Goal: Information Seeking & Learning: Learn about a topic

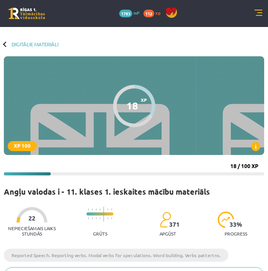
scroll to position [421, 0]
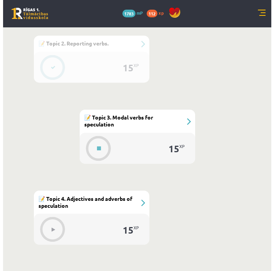
scroll to position [514, 0]
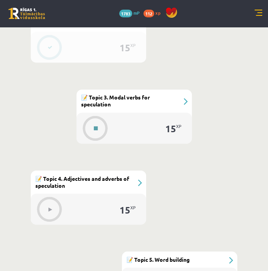
click at [85, 132] on div at bounding box center [95, 127] width 25 height 21
click at [100, 125] on button at bounding box center [96, 128] width 18 height 18
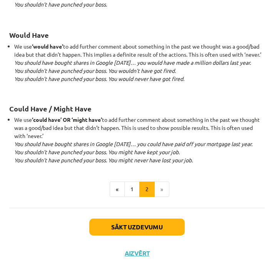
scroll to position [791, 0]
click at [125, 222] on button "Sākt uzdevumu" at bounding box center [136, 226] width 95 height 17
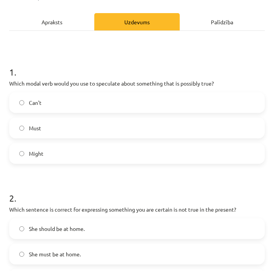
scroll to position [90, 0]
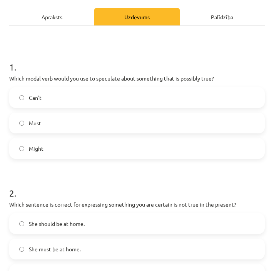
click at [52, 142] on label "Might" at bounding box center [137, 148] width 254 height 19
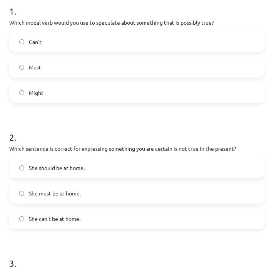
scroll to position [156, 0]
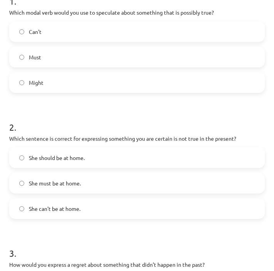
click at [80, 206] on span "She can't be at home." at bounding box center [55, 208] width 52 height 8
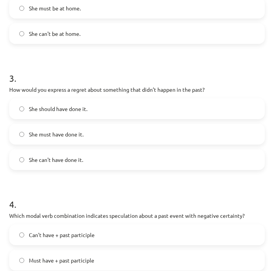
scroll to position [332, 0]
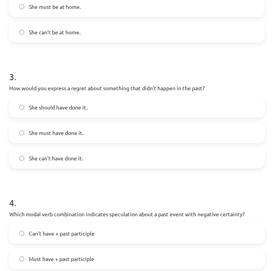
click at [38, 110] on span "She should have done it." at bounding box center [58, 107] width 58 height 8
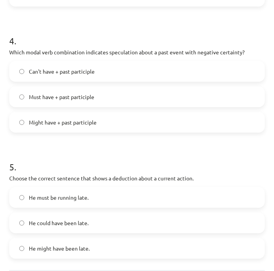
scroll to position [497, 0]
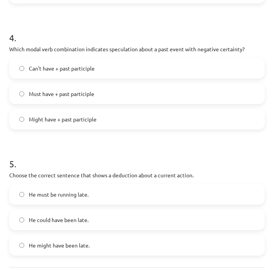
click at [137, 70] on label "Can't have + past participle" at bounding box center [137, 67] width 254 height 19
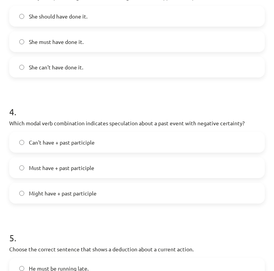
scroll to position [556, 0]
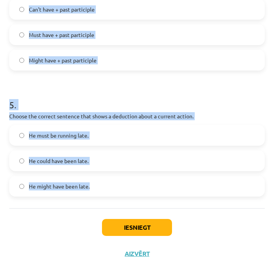
drag, startPoint x: 9, startPoint y: 28, endPoint x: 137, endPoint y: 196, distance: 211.6
copy form "1 . Which modal verb would you use to speculate about something that is possibl…"
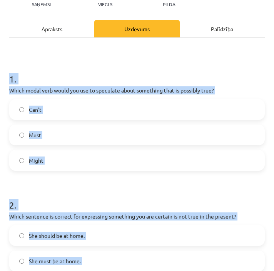
scroll to position [66, 0]
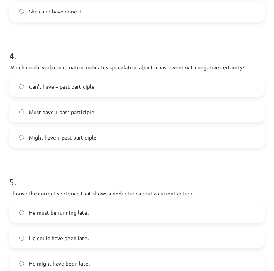
scroll to position [556, 0]
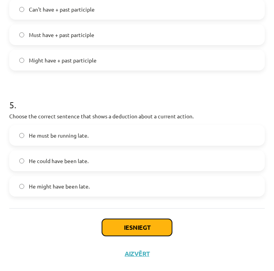
click at [120, 221] on button "Iesniegt" at bounding box center [137, 227] width 70 height 17
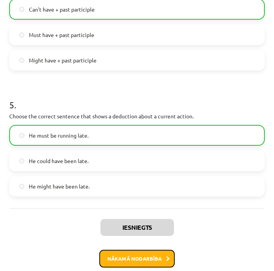
click at [121, 256] on button "Nākamā nodarbība" at bounding box center [136, 258] width 75 height 18
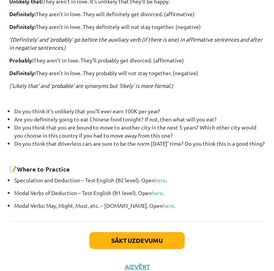
scroll to position [259, 0]
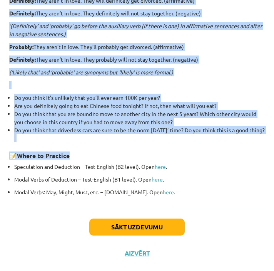
drag, startPoint x: 55, startPoint y: 32, endPoint x: 158, endPoint y: 144, distance: 151.9
click at [158, 144] on div "Adjectives and adverbs of speculation Bound to: They aren’t in love. They’re bo…" at bounding box center [137, 39] width 256 height 312
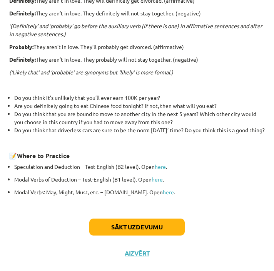
click at [243, 193] on p "Modal Verbs: May, Might, Must, etc. – Uzdevumi.lv. Open here ." at bounding box center [139, 192] width 250 height 8
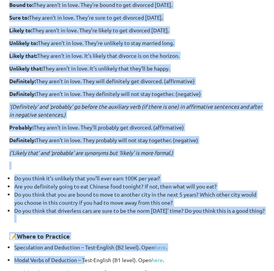
scroll to position [177, 0]
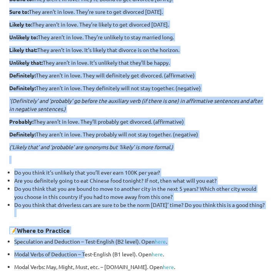
drag, startPoint x: 56, startPoint y: 10, endPoint x: 66, endPoint y: 212, distance: 202.3
click at [66, 212] on div "Adjectives and adverbs of speculation Bound to: They aren’t in love. They’re bo…" at bounding box center [137, 114] width 256 height 312
copy div "Adjectives and adverbs of speculation Bound to: They aren’t in love. They’re bo…"
